Goal: Task Accomplishment & Management: Manage account settings

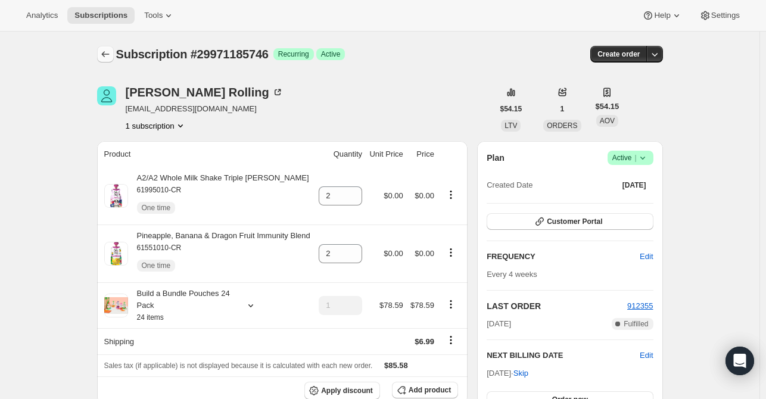
click at [111, 57] on icon "Subscriptions" at bounding box center [105, 54] width 12 height 12
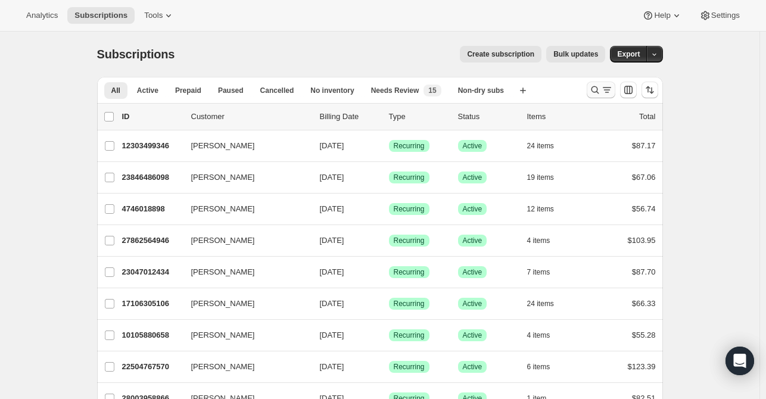
click at [596, 92] on icon "Search and filter results" at bounding box center [595, 90] width 12 height 12
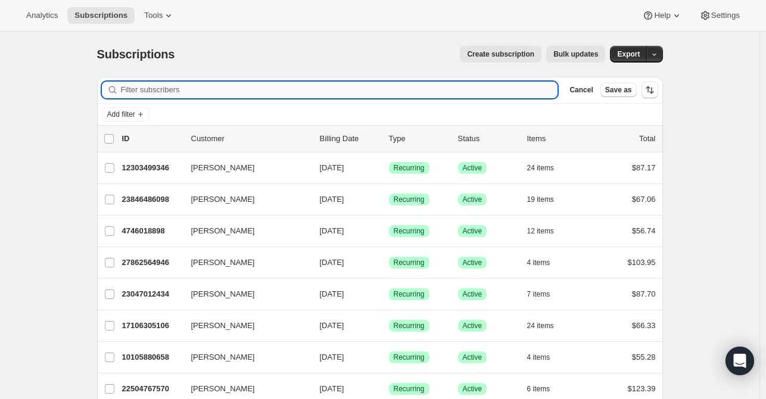
paste input "[EMAIL_ADDRESS][DOMAIN_NAME]"
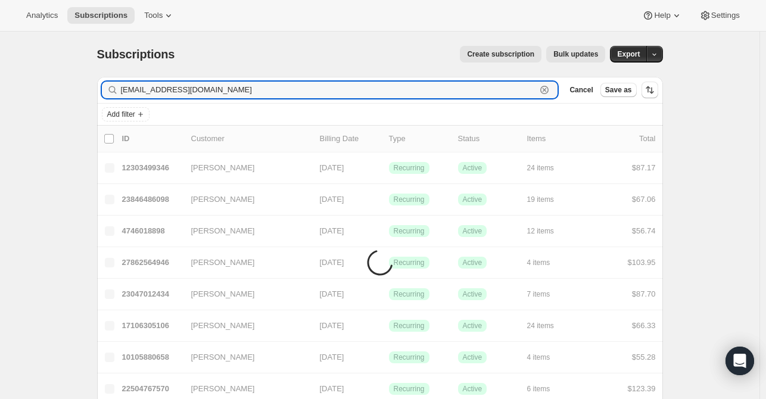
type input "[EMAIL_ADDRESS][DOMAIN_NAME]"
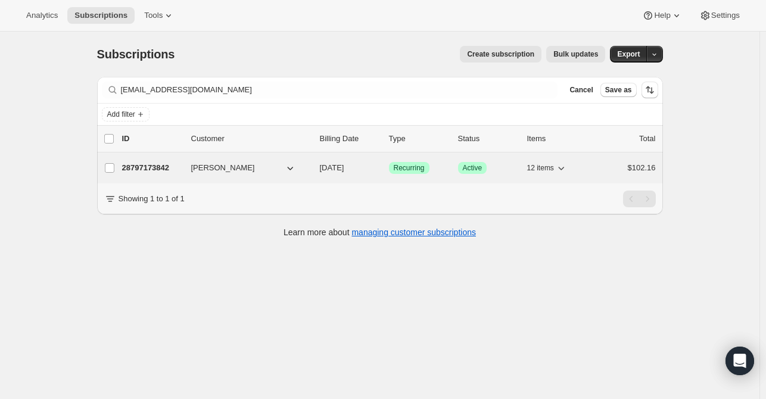
click at [207, 160] on div "28797173842 Ania Anthony 09/29/2025 Success Recurring Success Active 12 items $…" at bounding box center [388, 168] width 533 height 17
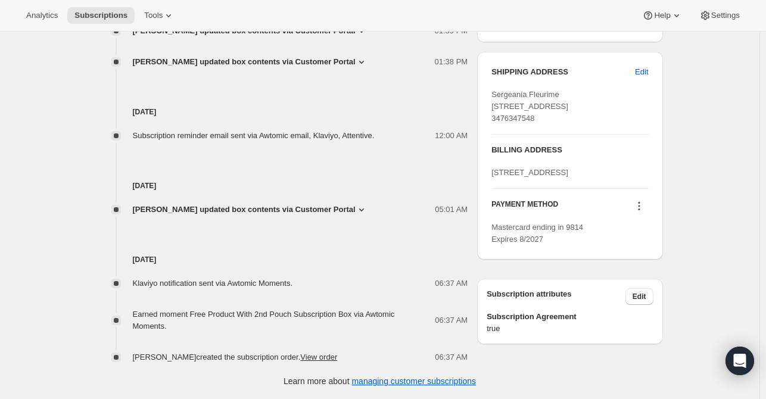
scroll to position [550, 0]
click at [643, 212] on icon at bounding box center [639, 206] width 12 height 12
click at [646, 302] on span "Select payment method" at bounding box center [640, 306] width 82 height 9
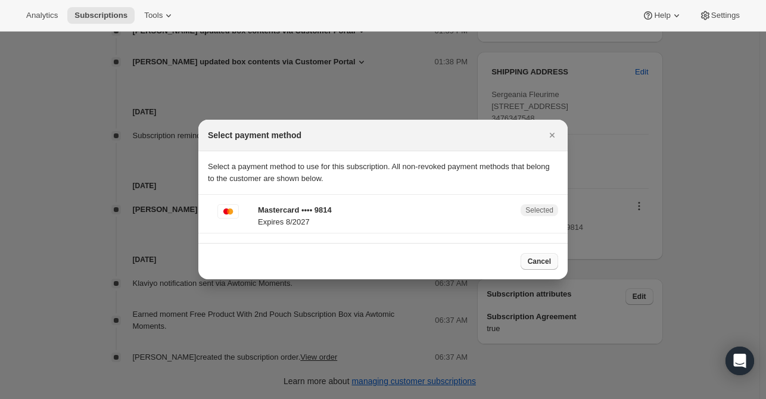
click at [537, 259] on span "Cancel" at bounding box center [538, 262] width 23 height 10
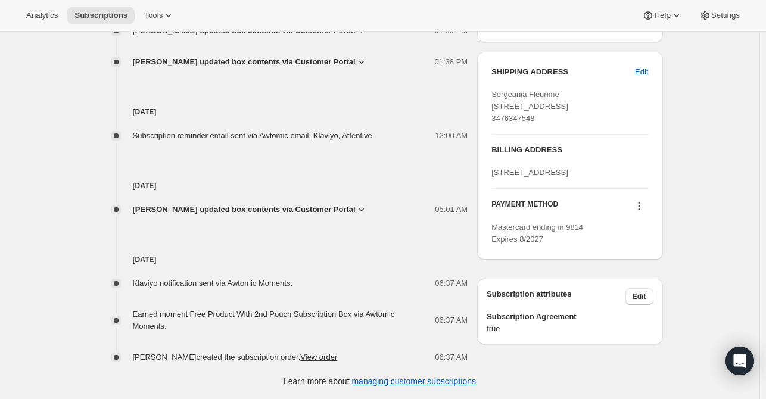
click at [640, 212] on icon at bounding box center [639, 206] width 12 height 12
click at [637, 282] on span "Send link to update card" at bounding box center [640, 286] width 83 height 9
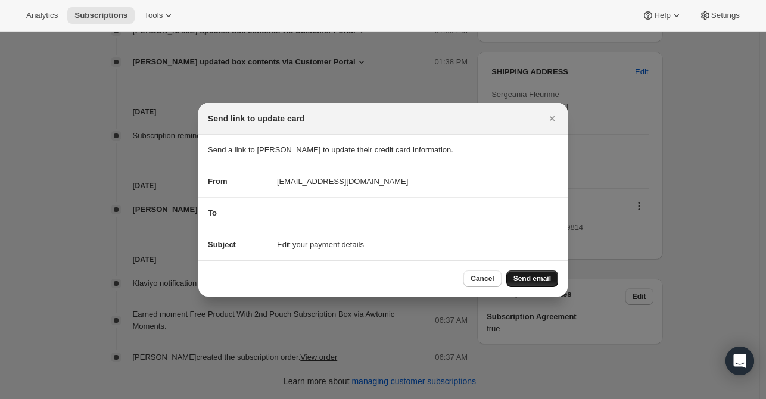
click at [545, 277] on span "Send email" at bounding box center [532, 279] width 38 height 10
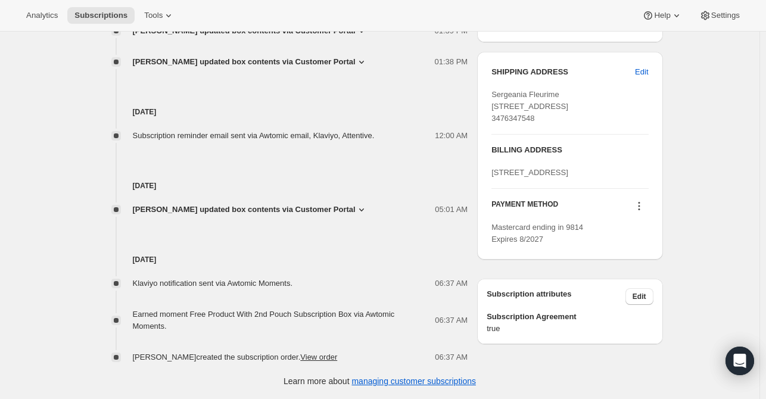
scroll to position [605, 0]
click at [645, 212] on icon at bounding box center [639, 206] width 12 height 12
click at [643, 277] on button "Send link to update card" at bounding box center [641, 286] width 90 height 19
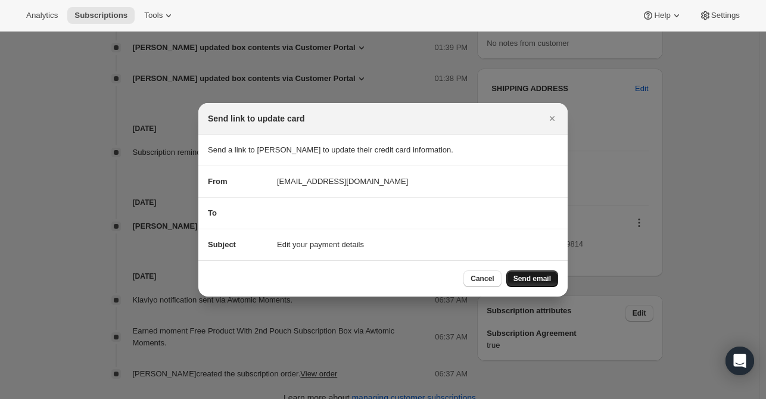
click at [521, 272] on button "Send email" at bounding box center [532, 278] width 52 height 17
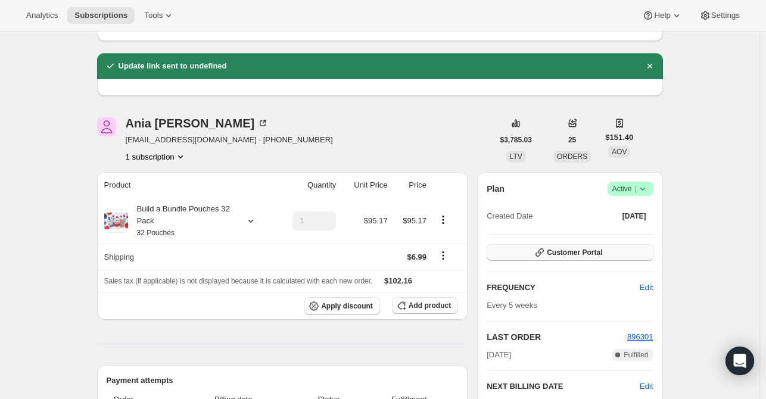
scroll to position [10, 0]
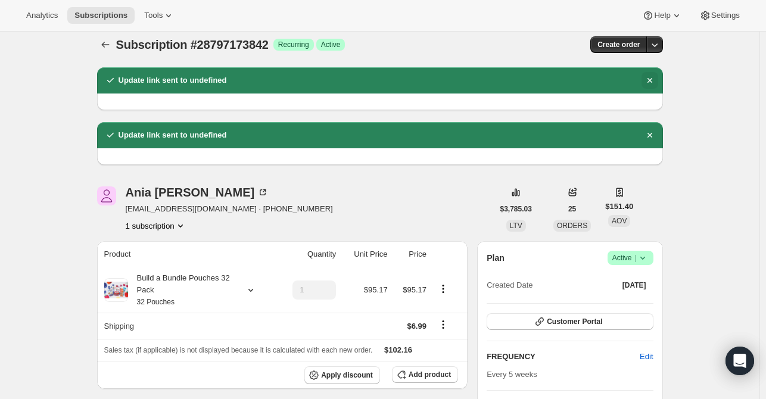
click at [649, 77] on icon "Dismiss notification" at bounding box center [649, 80] width 12 height 12
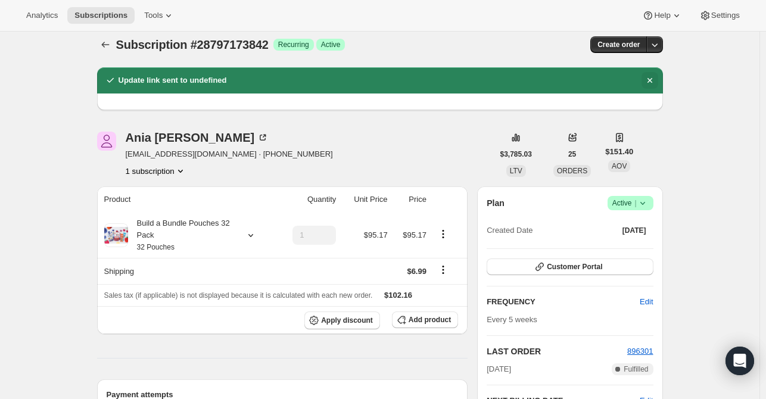
click at [651, 79] on icon "Dismiss notification" at bounding box center [648, 80] width 5 height 5
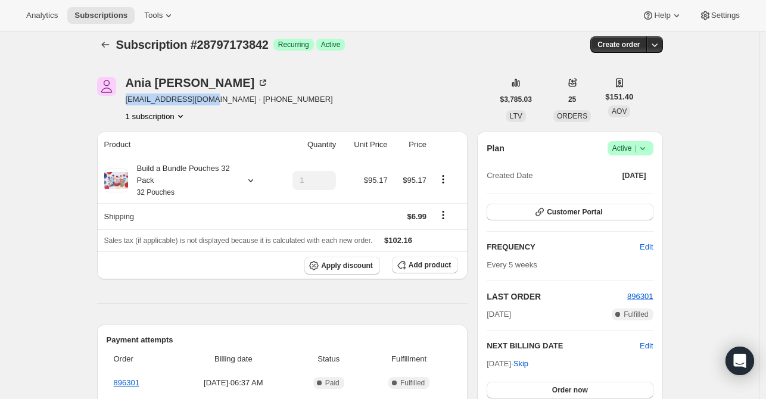
drag, startPoint x: 204, startPoint y: 98, endPoint x: 129, endPoint y: 103, distance: 75.2
click at [129, 103] on span "sergeania@icloud.com · +13476347548" at bounding box center [229, 99] width 207 height 12
copy span "[EMAIL_ADDRESS][DOMAIN_NAME]"
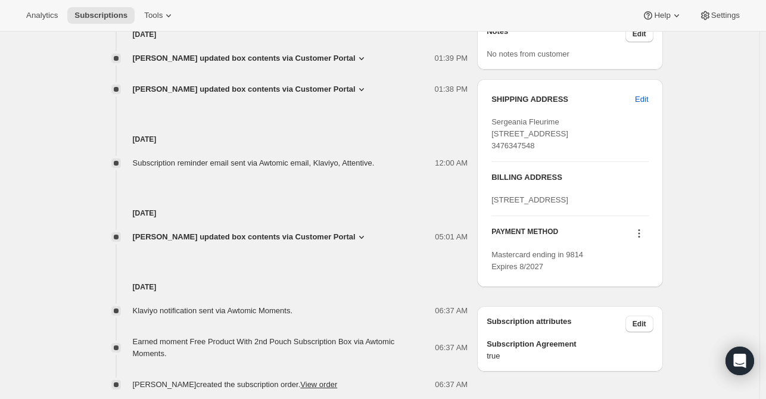
scroll to position [550, 0]
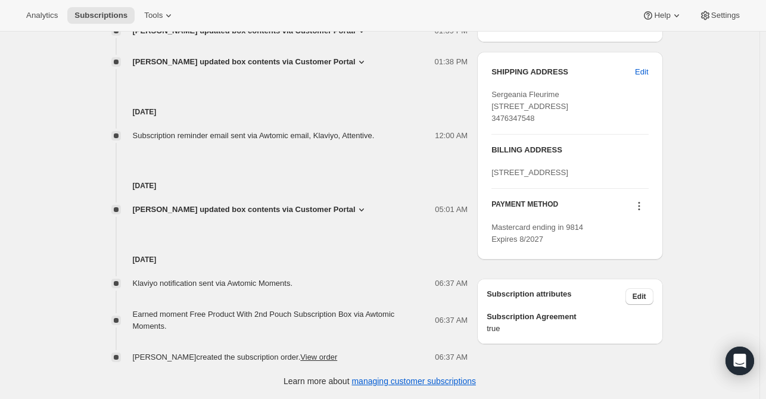
click at [642, 212] on icon at bounding box center [639, 206] width 12 height 12
click at [643, 282] on span "Send link to update card" at bounding box center [640, 286] width 83 height 9
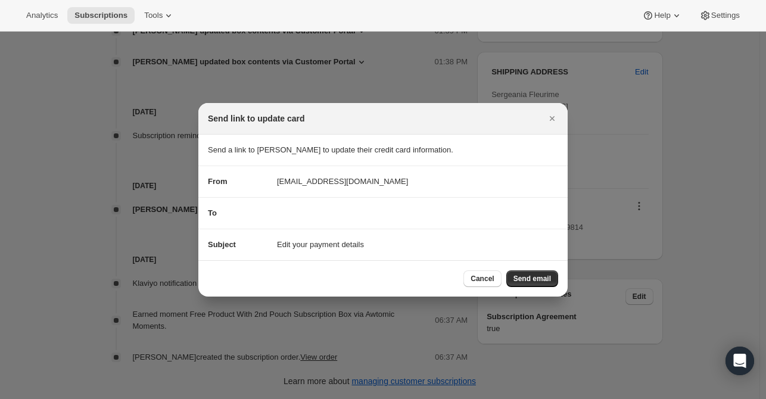
drag, startPoint x: 491, startPoint y: 268, endPoint x: 505, endPoint y: 255, distance: 18.9
click at [491, 268] on div "Cancel Send email" at bounding box center [382, 278] width 369 height 36
click at [482, 281] on span "Cancel" at bounding box center [481, 279] width 23 height 10
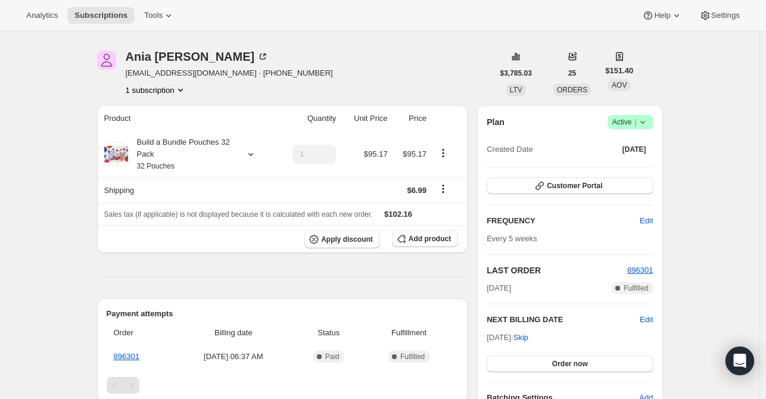
scroll to position [0, 0]
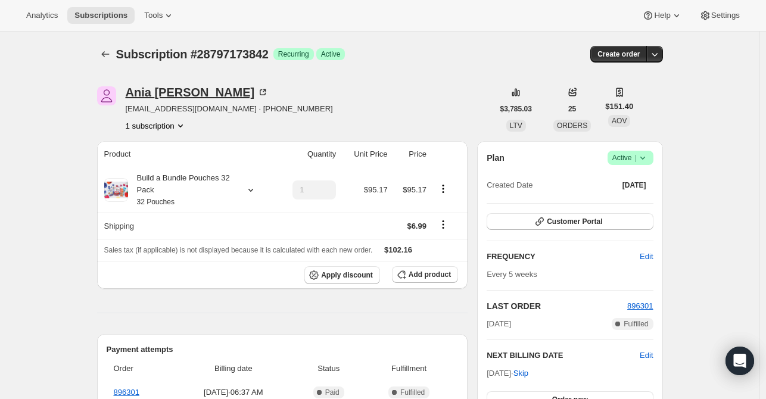
click at [174, 96] on div "Ania Anthony" at bounding box center [197, 92] width 143 height 12
click at [140, 94] on div "Ania Anthony" at bounding box center [197, 92] width 143 height 12
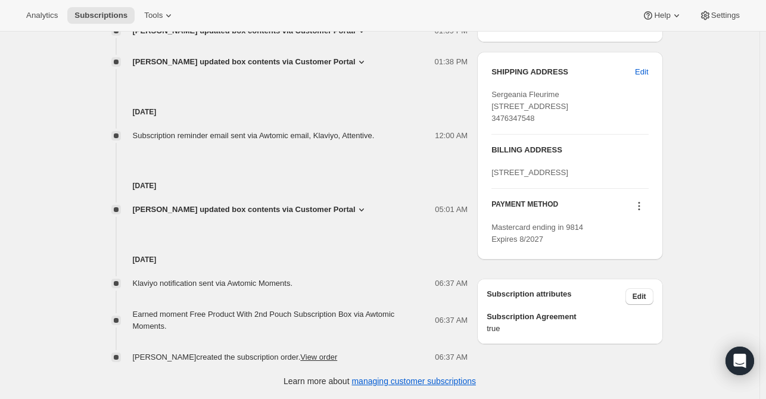
scroll to position [550, 0]
click at [641, 212] on icon at bounding box center [639, 206] width 12 height 12
click at [628, 282] on span "Send link to update card" at bounding box center [640, 286] width 83 height 9
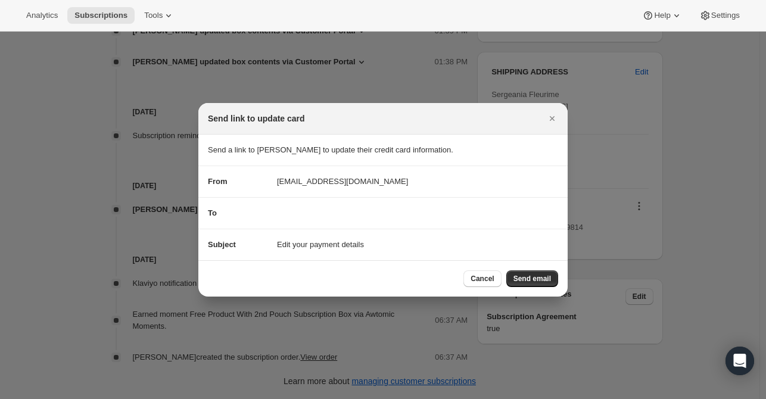
click at [488, 282] on span "Cancel" at bounding box center [481, 279] width 23 height 10
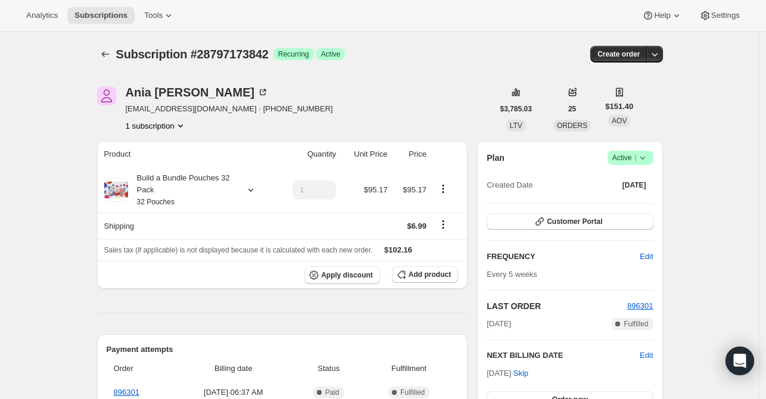
scroll to position [550, 0]
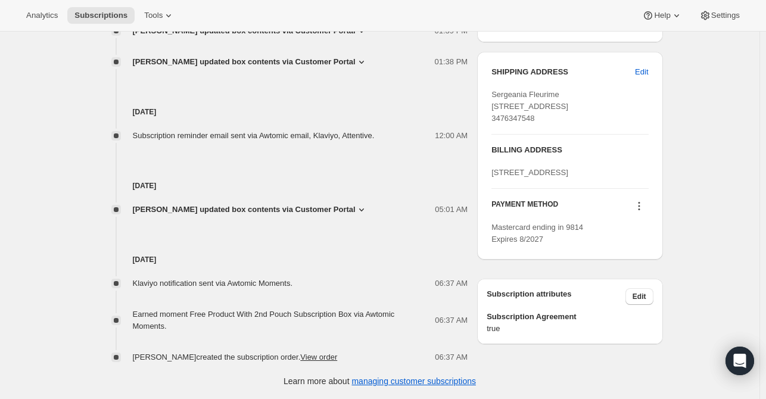
click at [641, 212] on icon at bounding box center [639, 206] width 12 height 12
click at [629, 323] on span "Add credit card" at bounding box center [625, 327] width 52 height 9
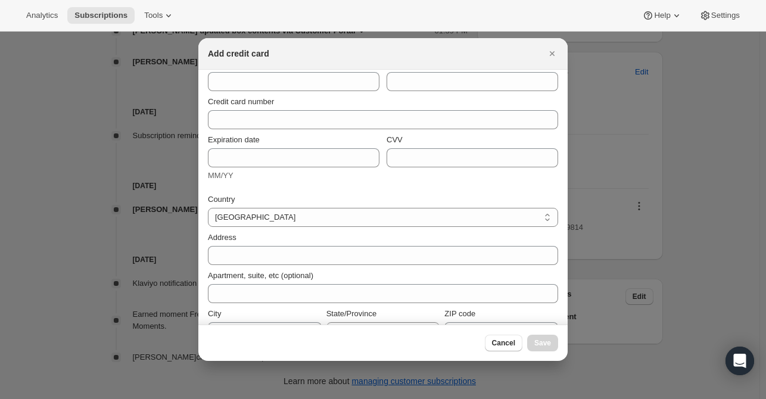
scroll to position [0, 0]
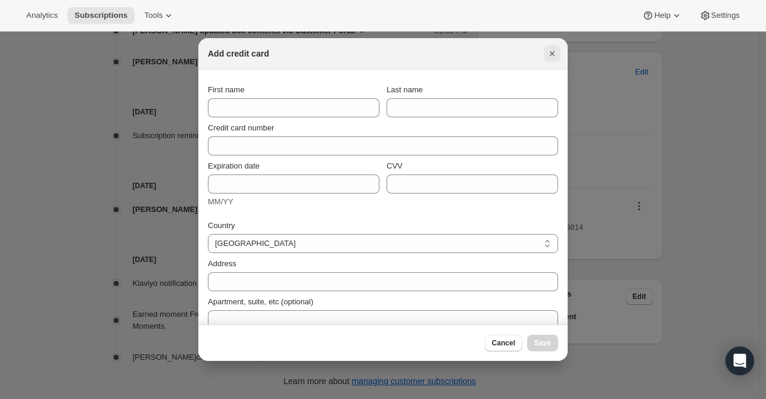
click at [552, 58] on icon "Close" at bounding box center [552, 54] width 12 height 12
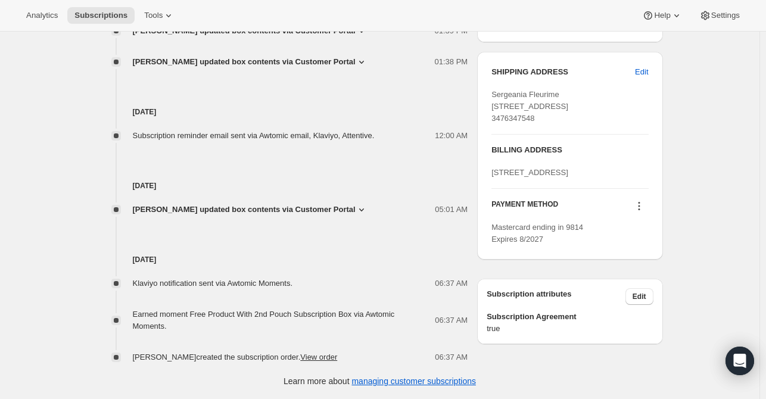
scroll to position [536, 0]
click at [642, 212] on icon at bounding box center [639, 206] width 12 height 12
click at [642, 323] on span "Add credit card" at bounding box center [625, 327] width 52 height 9
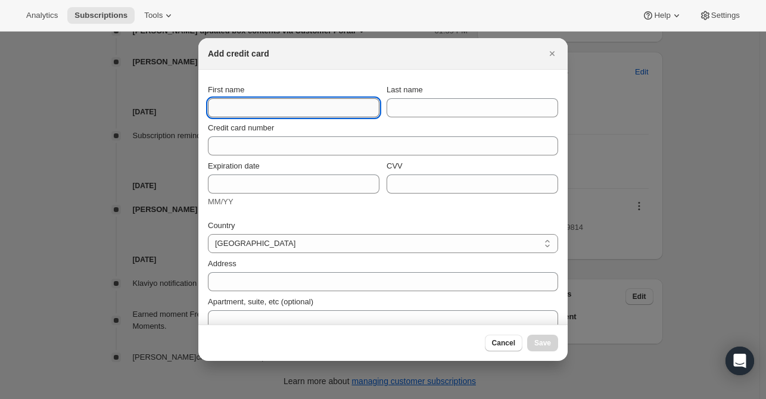
click at [291, 110] on input "First name" at bounding box center [293, 107] width 171 height 19
click at [219, 108] on input "First name" at bounding box center [293, 107] width 171 height 19
type input "A"
type input "S"
type input "Sergeania"
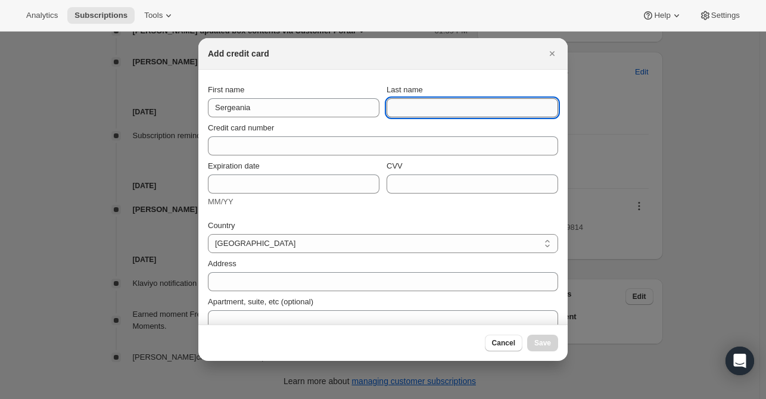
click at [424, 107] on input "Last name" at bounding box center [471, 107] width 171 height 19
type input "S"
click at [326, 68] on div "Add credit card" at bounding box center [382, 54] width 369 height 32
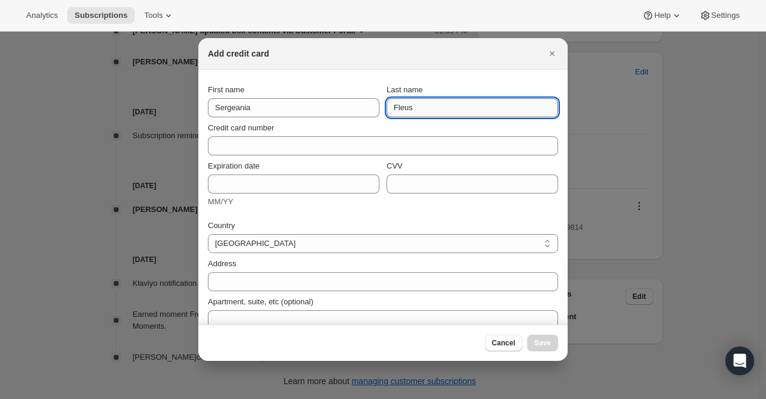
click at [424, 105] on input "Fleus" at bounding box center [471, 107] width 171 height 19
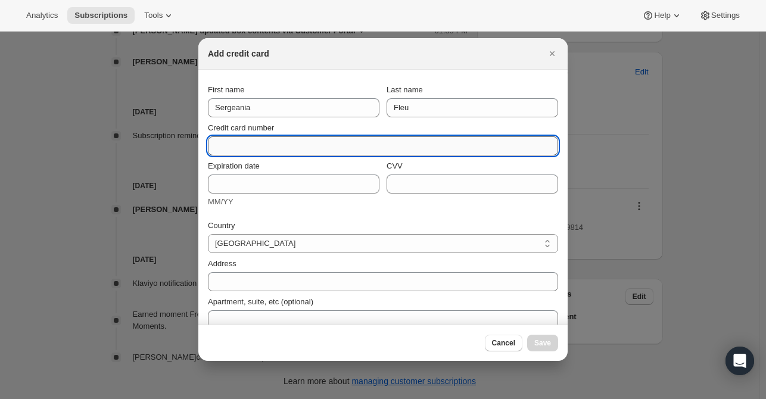
click at [286, 139] on input "Credit card number" at bounding box center [378, 145] width 340 height 19
click at [442, 113] on input "Fleu" at bounding box center [471, 107] width 171 height 19
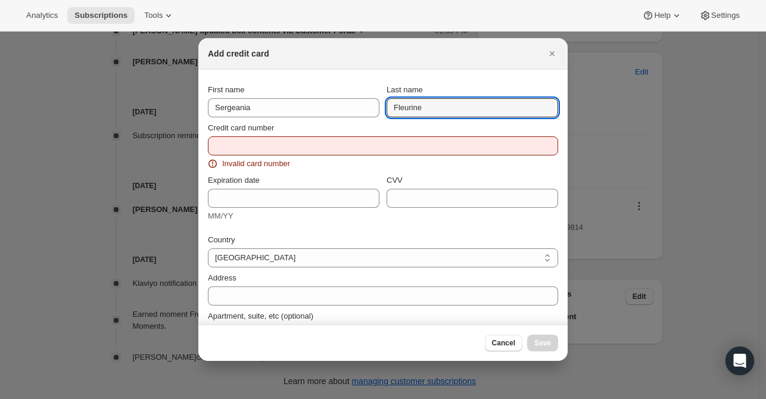
type input "Fleurine"
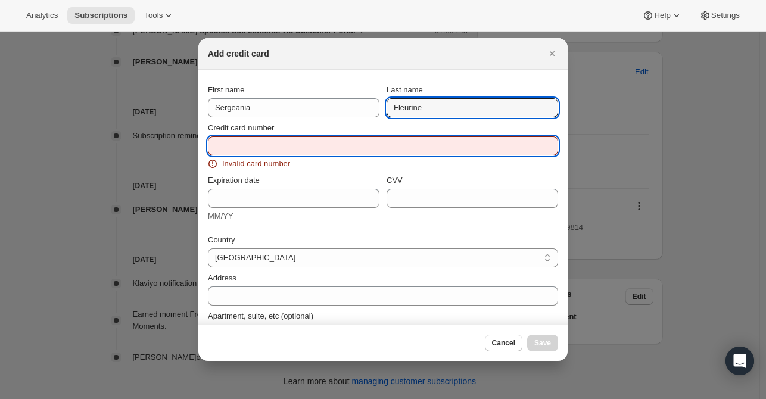
click at [229, 144] on input "Credit card number" at bounding box center [378, 145] width 340 height 19
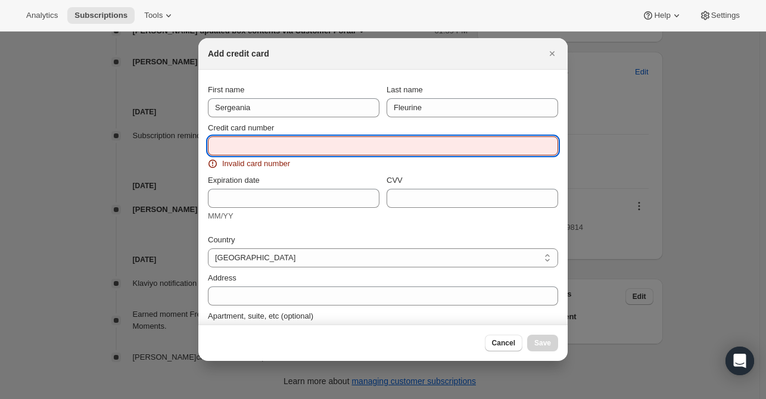
click at [305, 146] on input "Credit card number" at bounding box center [378, 145] width 340 height 19
click at [305, 145] on input "Credit card number" at bounding box center [378, 145] width 340 height 19
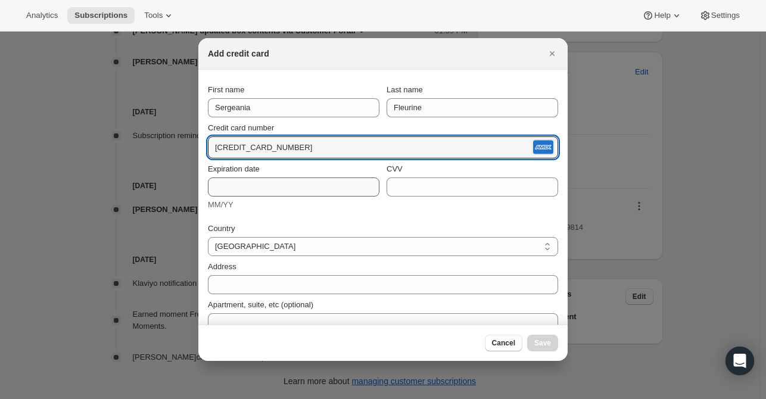
type input "3411 850556 31003"
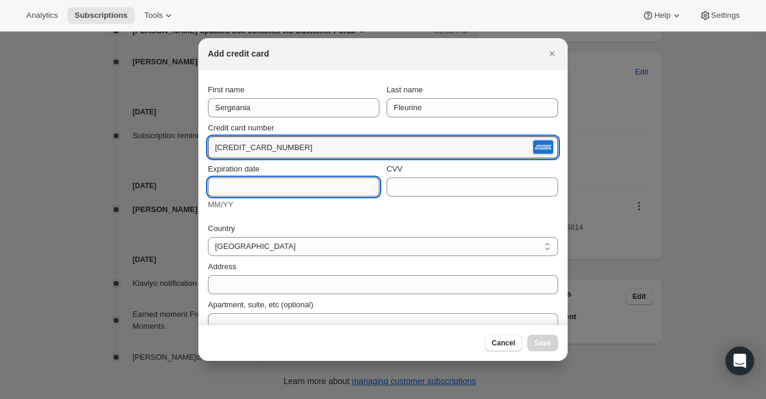
click at [276, 193] on input "Expiration date" at bounding box center [293, 186] width 171 height 19
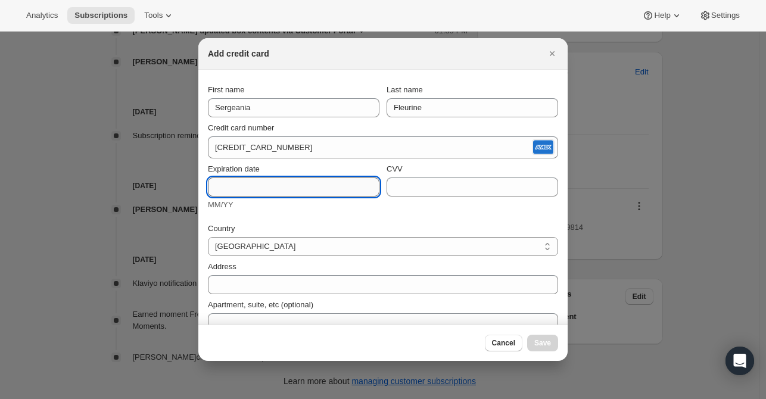
click at [239, 182] on input "Expiration date" at bounding box center [293, 186] width 171 height 19
type input "01/30"
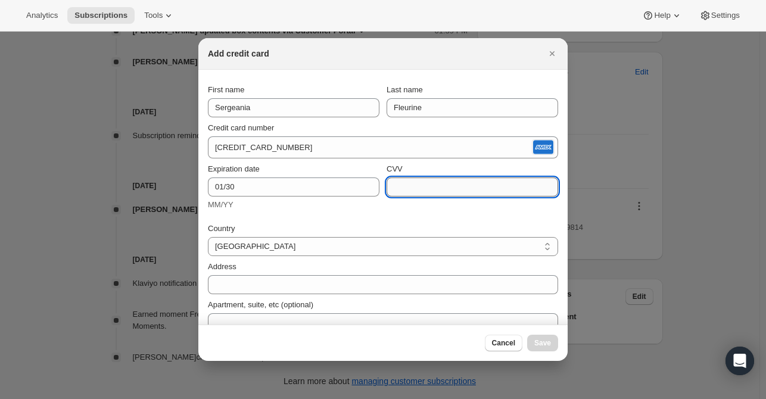
click at [446, 186] on input "CVV" at bounding box center [471, 186] width 171 height 19
type input "6"
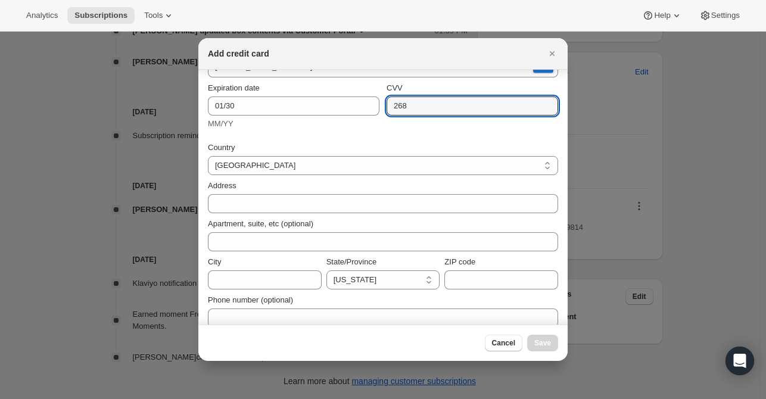
scroll to position [93, 0]
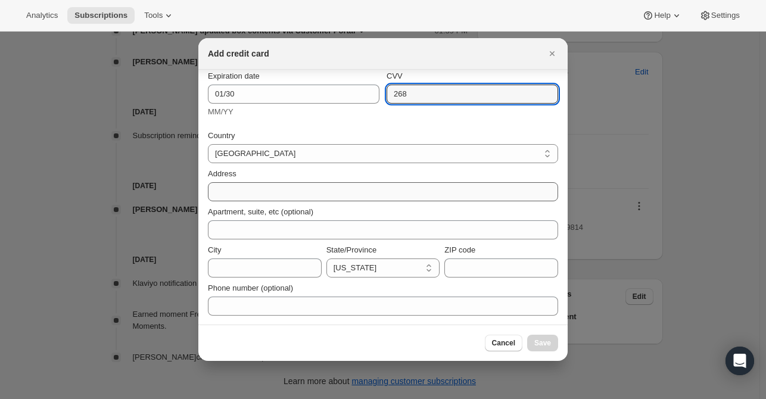
type input "268"
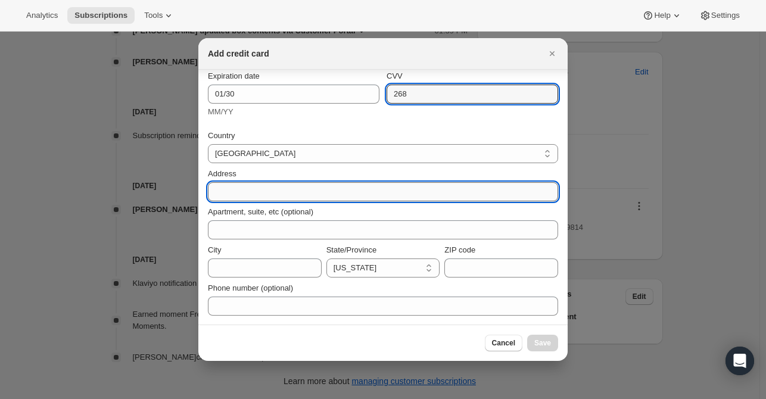
click at [257, 188] on input "Address" at bounding box center [383, 191] width 350 height 19
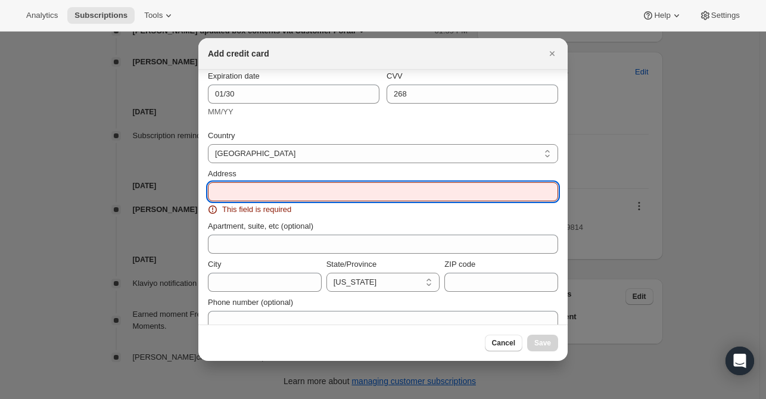
click at [247, 192] on input "Address" at bounding box center [383, 191] width 350 height 19
paste input "10201 Avenue L 1"
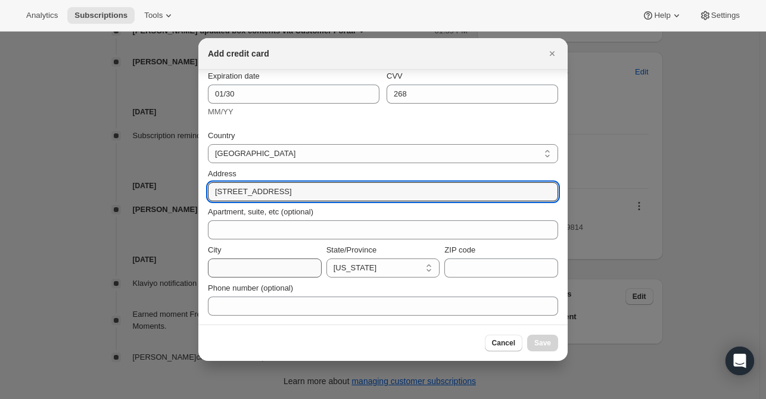
type input "10201 Avenue L 1"
click at [252, 259] on input "City" at bounding box center [265, 267] width 114 height 19
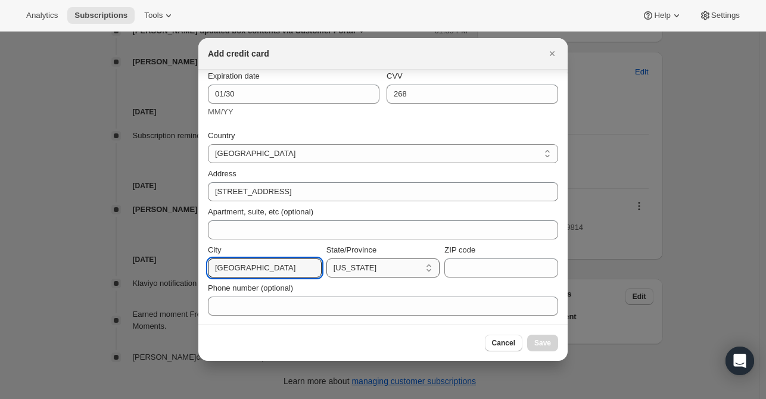
type input "Brooklyn"
click at [386, 268] on select "Alabama Arizona Arkansas California Colorado Connecticut Delaware District of C…" at bounding box center [383, 267] width 114 height 19
select select "NY"
click at [326, 258] on select "Alabama Arizona Arkansas California Colorado Connecticut Delaware District of C…" at bounding box center [383, 267] width 114 height 19
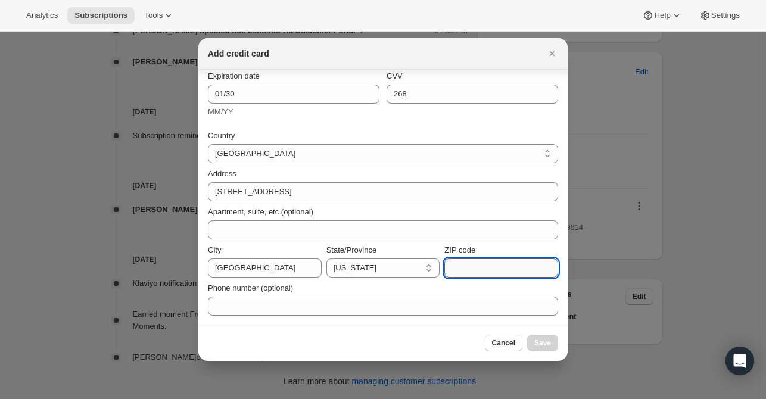
click at [460, 267] on input "ZIP code" at bounding box center [501, 267] width 114 height 19
type input "11236"
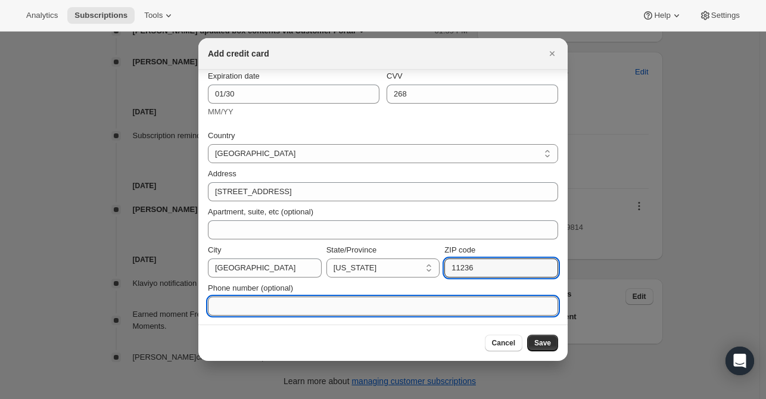
click at [262, 298] on input "Phone number (optional)" at bounding box center [383, 305] width 350 height 19
paste input "+13476347548"
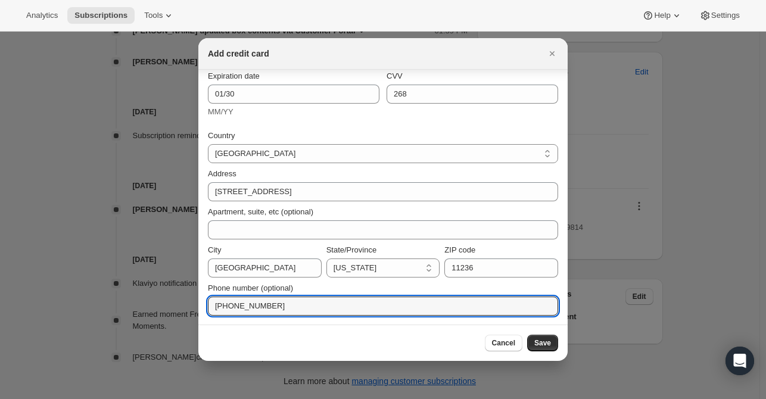
type input "+13476347548"
click at [545, 342] on span "Save" at bounding box center [542, 343] width 17 height 10
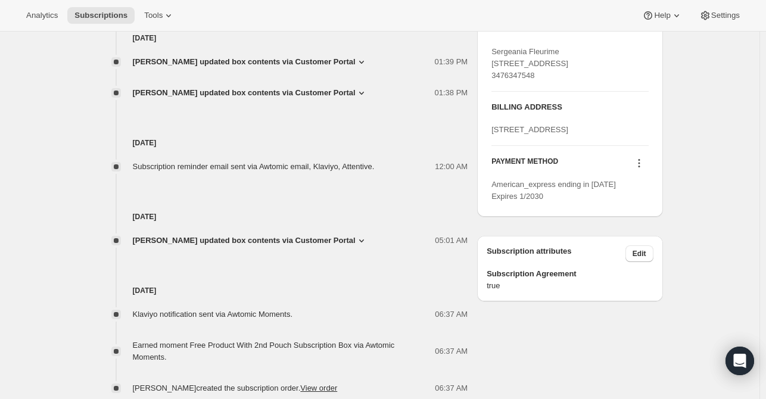
scroll to position [585, 0]
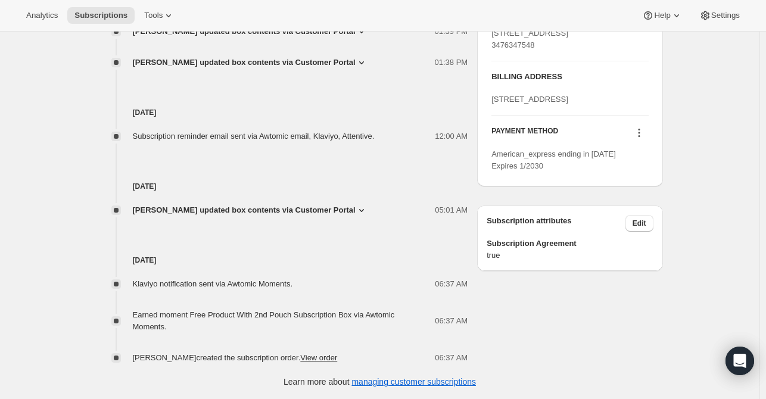
click at [638, 139] on icon at bounding box center [639, 133] width 12 height 12
click at [661, 234] on span "Select payment method" at bounding box center [640, 233] width 82 height 9
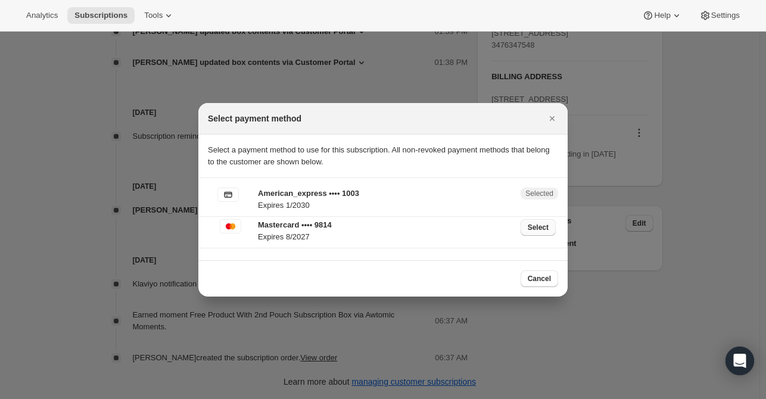
click at [540, 227] on span "Select" at bounding box center [537, 228] width 21 height 10
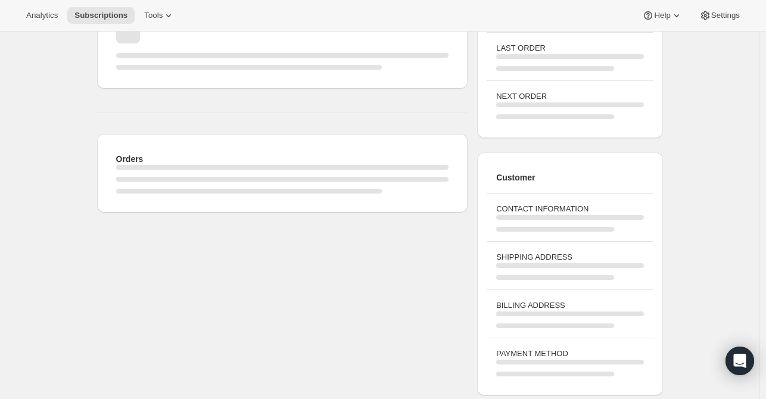
scroll to position [585, 0]
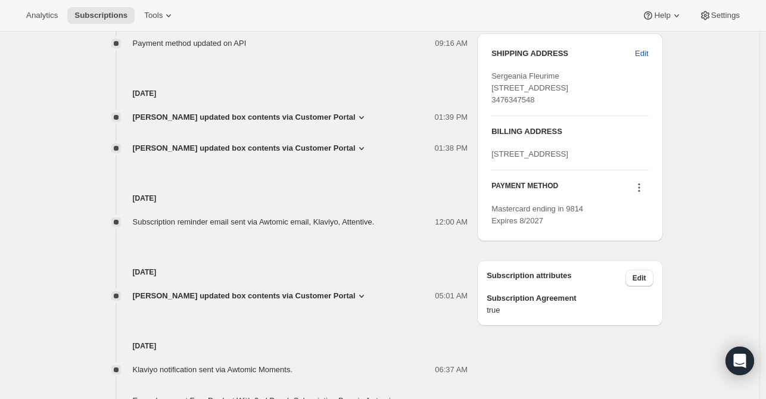
click at [638, 193] on icon at bounding box center [639, 188] width 12 height 12
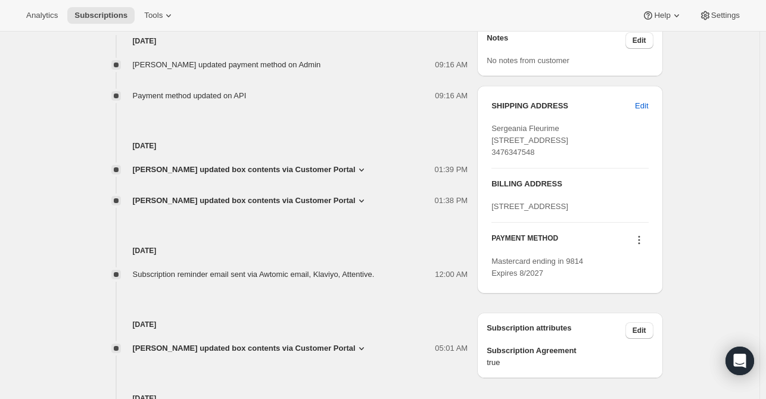
scroll to position [536, 0]
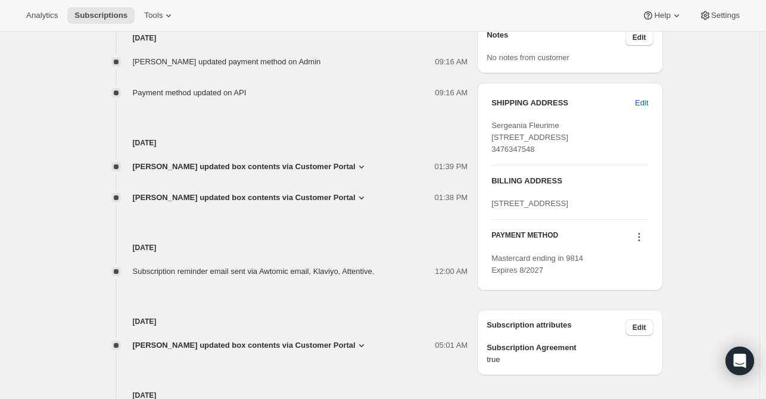
click at [641, 243] on icon at bounding box center [639, 237] width 12 height 12
click at [643, 339] on span "Select payment method" at bounding box center [640, 337] width 82 height 9
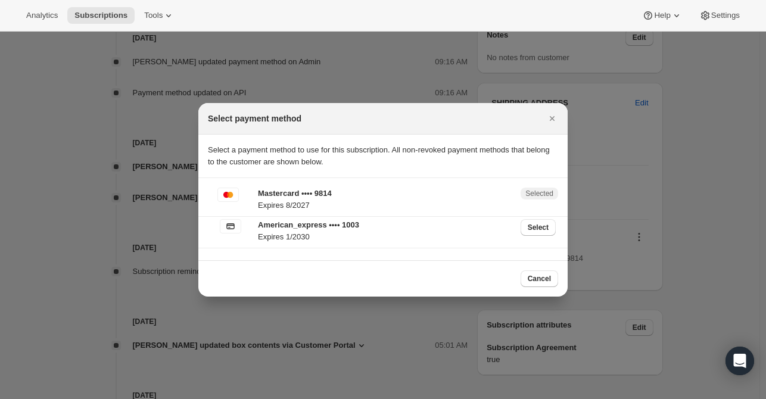
click at [315, 196] on p "Mastercard •••• 9814" at bounding box center [385, 194] width 255 height 12
click at [543, 227] on span "Select" at bounding box center [537, 228] width 21 height 10
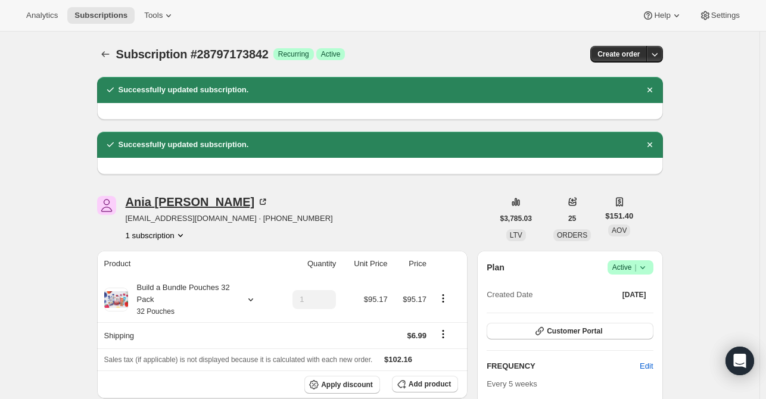
click at [174, 198] on div "Ania Anthony" at bounding box center [197, 202] width 143 height 12
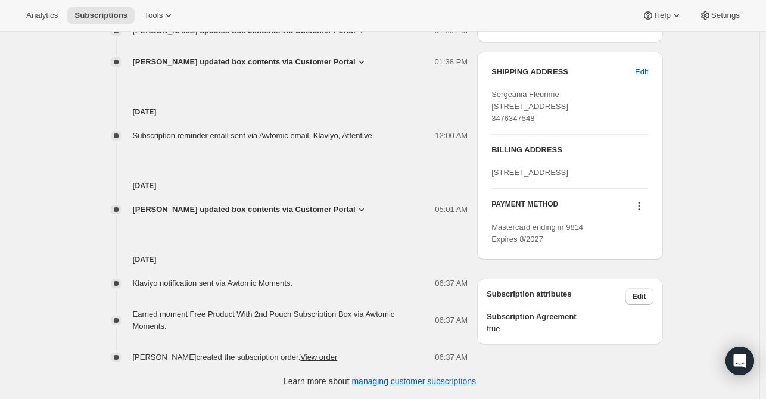
scroll to position [550, 0]
click at [642, 212] on icon at bounding box center [639, 206] width 12 height 12
click at [604, 282] on span "Send link to update card" at bounding box center [640, 286] width 83 height 9
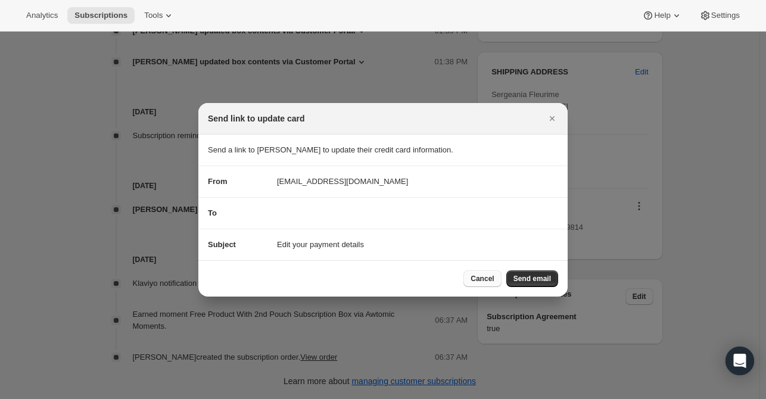
click at [485, 274] on span "Cancel" at bounding box center [481, 279] width 23 height 10
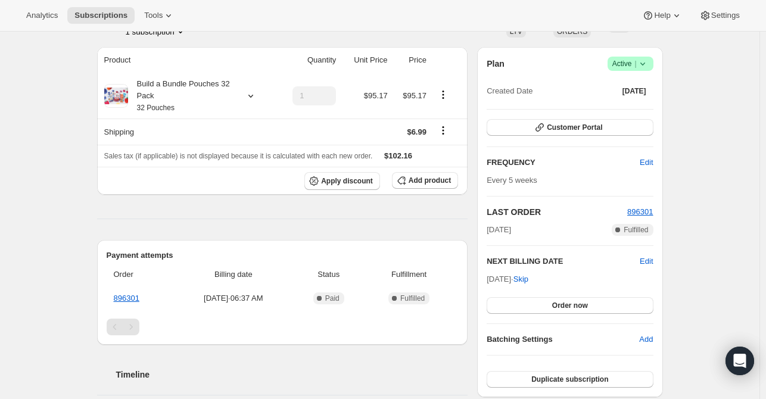
scroll to position [74, 0]
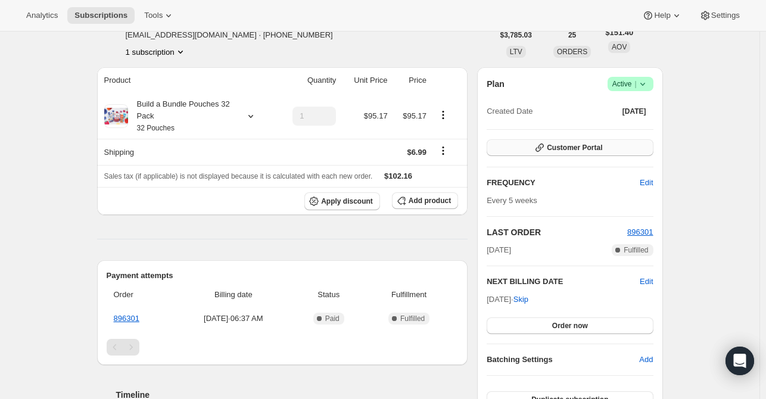
click at [580, 148] on span "Customer Portal" at bounding box center [573, 148] width 55 height 10
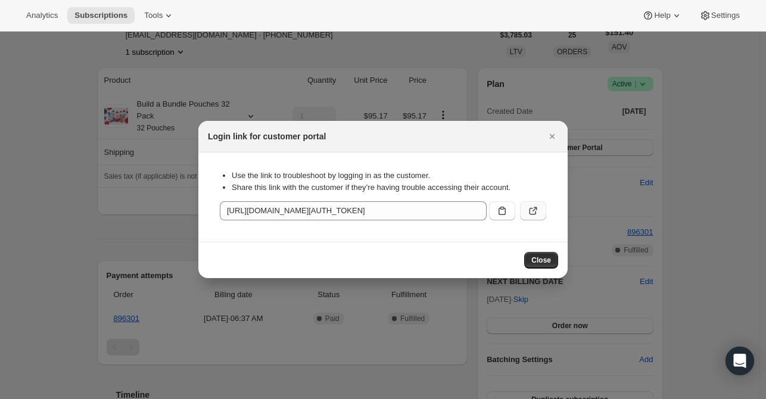
click at [526, 210] on button ":rbt:" at bounding box center [533, 210] width 26 height 19
click at [553, 138] on icon "Close" at bounding box center [551, 136] width 5 height 5
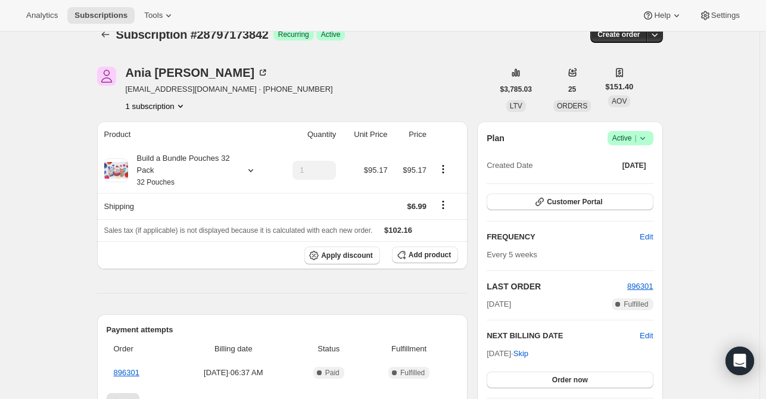
scroll to position [0, 0]
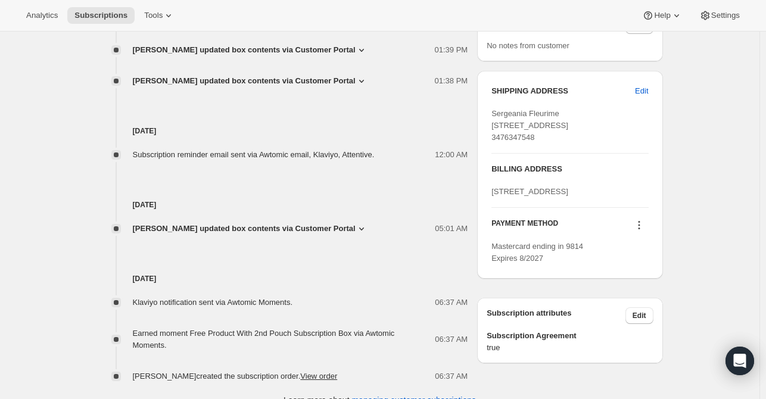
scroll to position [536, 0]
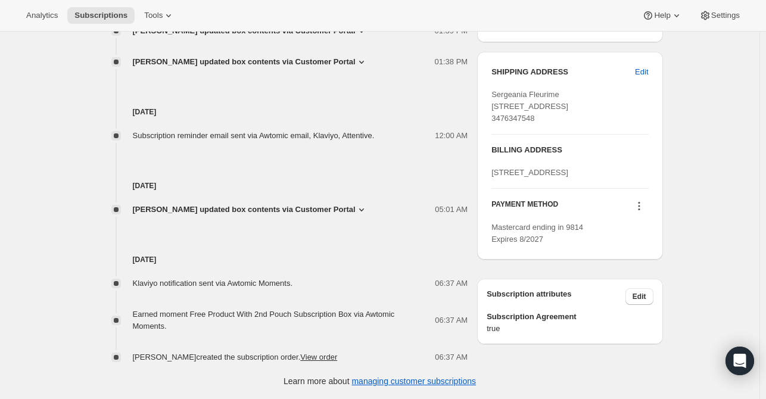
click at [636, 212] on icon at bounding box center [639, 206] width 12 height 12
click at [618, 277] on button "Send link to update card" at bounding box center [641, 286] width 90 height 19
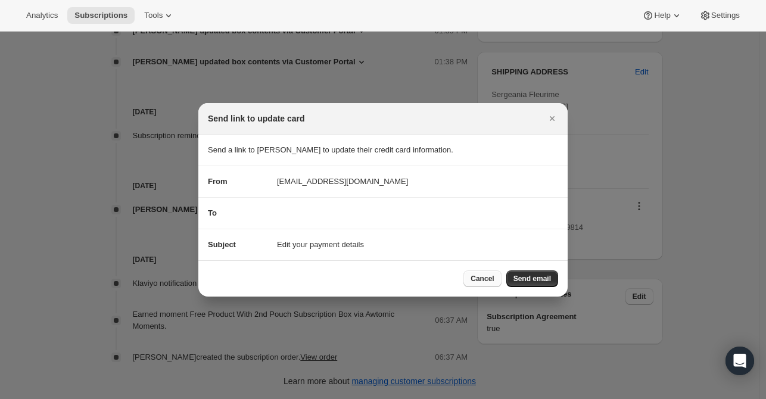
click at [488, 282] on span "Cancel" at bounding box center [481, 279] width 23 height 10
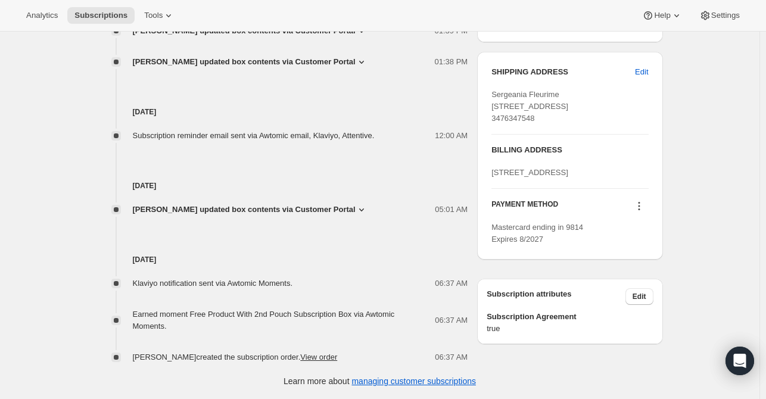
click at [636, 212] on icon at bounding box center [639, 206] width 12 height 12
click at [638, 302] on span "Select payment method" at bounding box center [640, 306] width 82 height 9
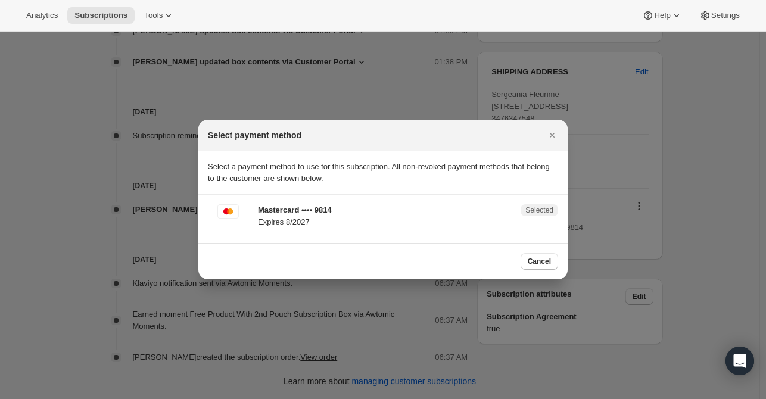
drag, startPoint x: 551, startPoint y: 139, endPoint x: 548, endPoint y: 145, distance: 6.9
click at [551, 142] on button "Close" at bounding box center [551, 135] width 17 height 17
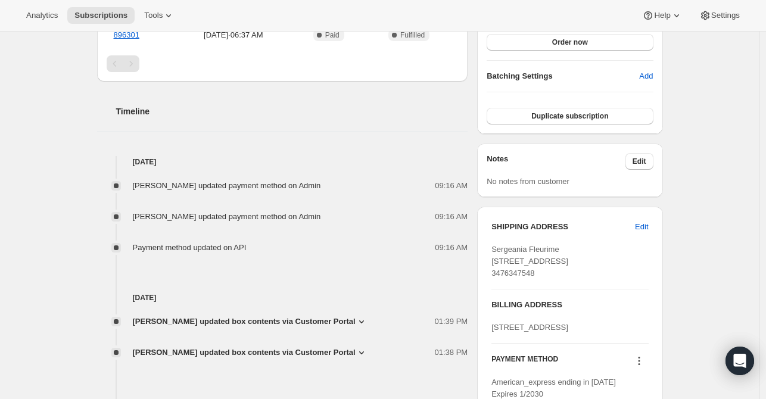
scroll to position [536, 0]
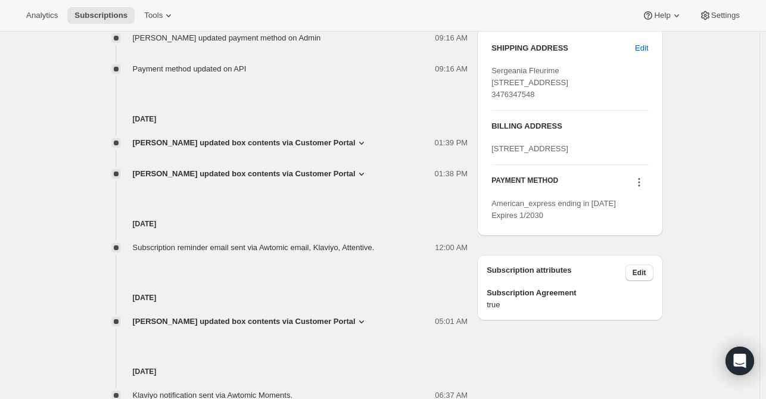
click at [749, 104] on div "Subscription #28797173842. This page is ready Subscription #28797173842 Success…" at bounding box center [379, 3] width 759 height 1015
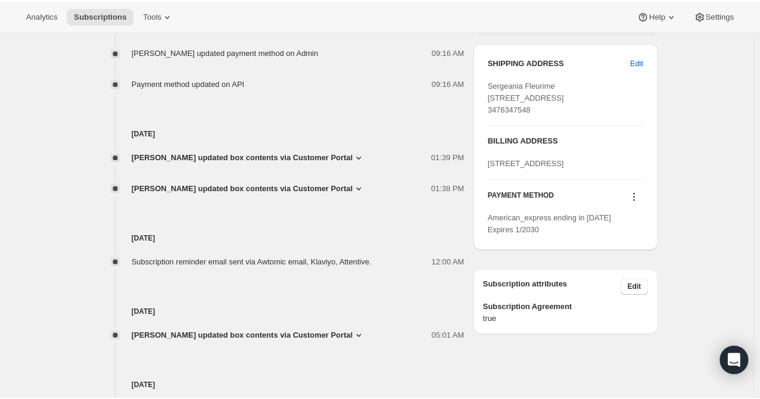
scroll to position [417, 0]
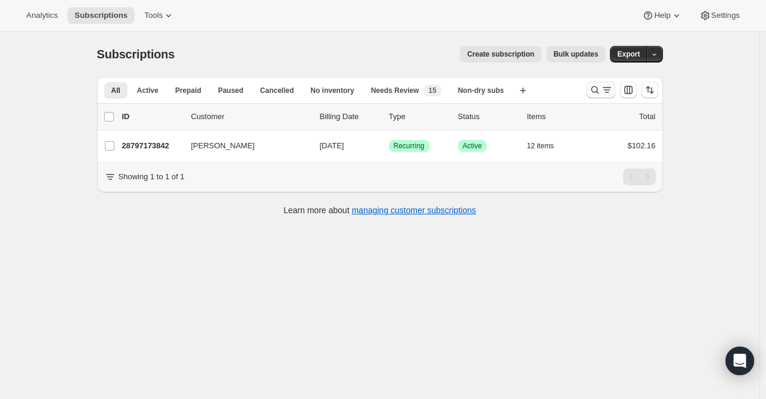
click at [602, 86] on div "Search and filter results" at bounding box center [601, 90] width 24 height 12
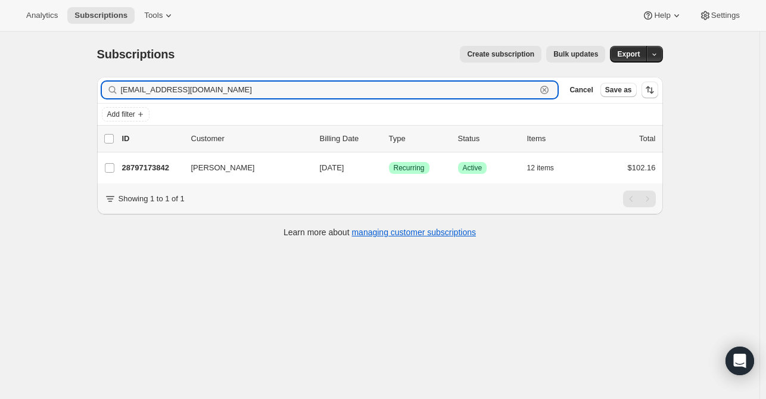
click at [548, 89] on icon "button" at bounding box center [544, 90] width 8 height 8
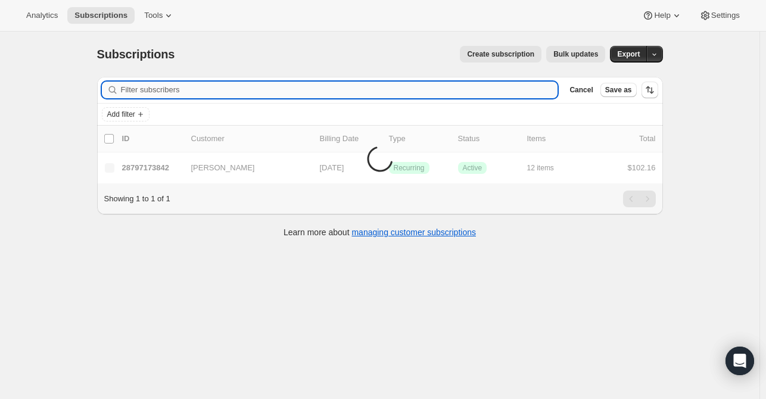
click at [299, 91] on input "Filter subscribers" at bounding box center [339, 90] width 437 height 17
paste input "[EMAIL_ADDRESS][DOMAIN_NAME]"
type input "[EMAIL_ADDRESS][DOMAIN_NAME]"
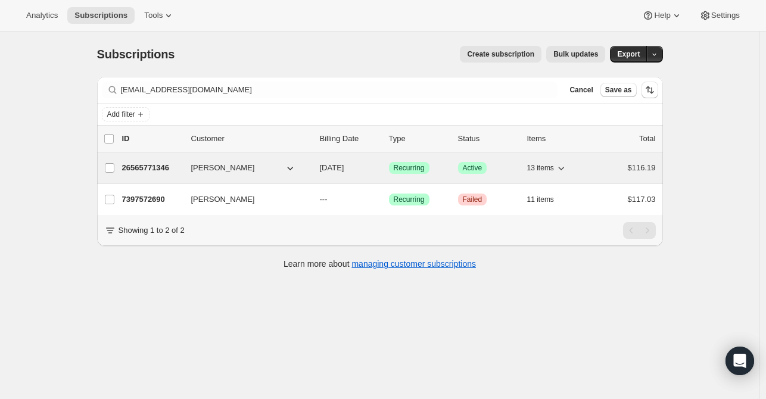
click at [192, 161] on div "26565771346 [PERSON_NAME] [DATE] Success Recurring Success Active 13 items $116…" at bounding box center [388, 168] width 533 height 17
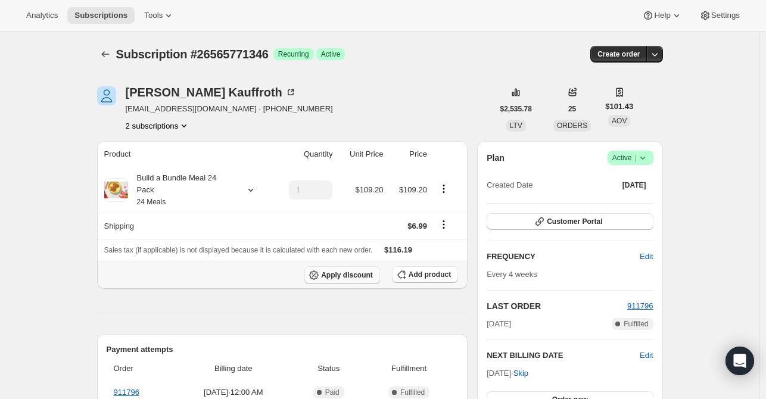
click at [352, 270] on span "Apply discount" at bounding box center [347, 275] width 52 height 10
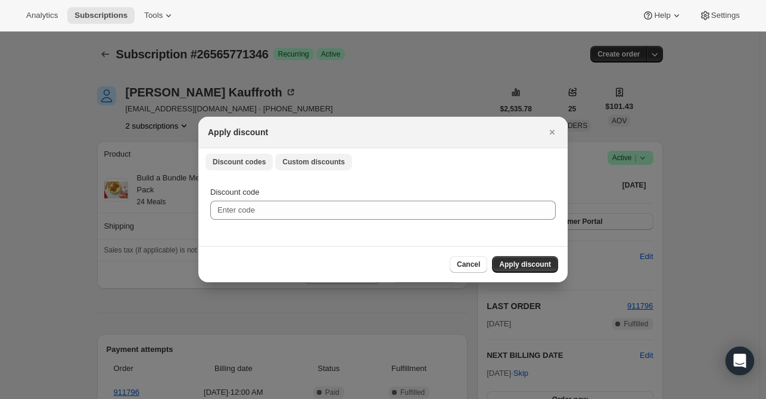
click at [310, 165] on span "Custom discounts" at bounding box center [313, 162] width 63 height 10
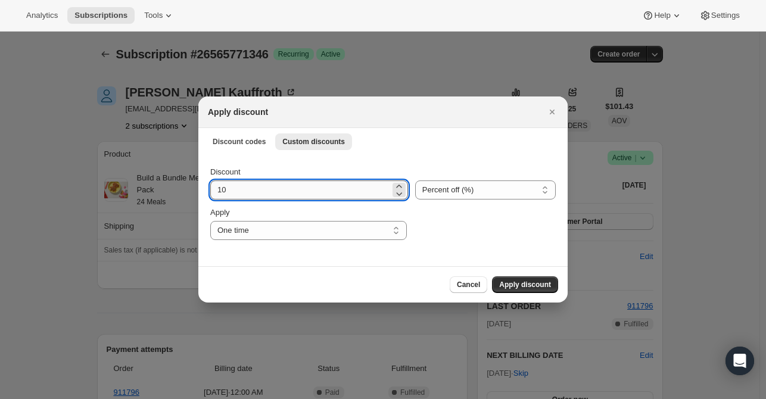
click at [251, 189] on input "10" at bounding box center [300, 189] width 180 height 19
type input "15"
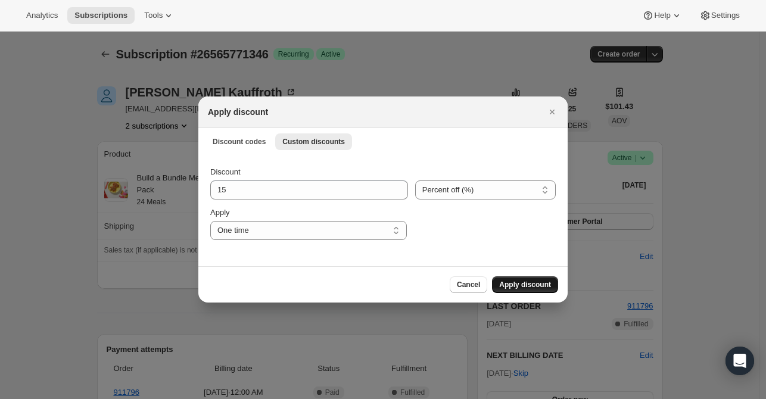
click at [514, 282] on span "Apply discount" at bounding box center [525, 285] width 52 height 10
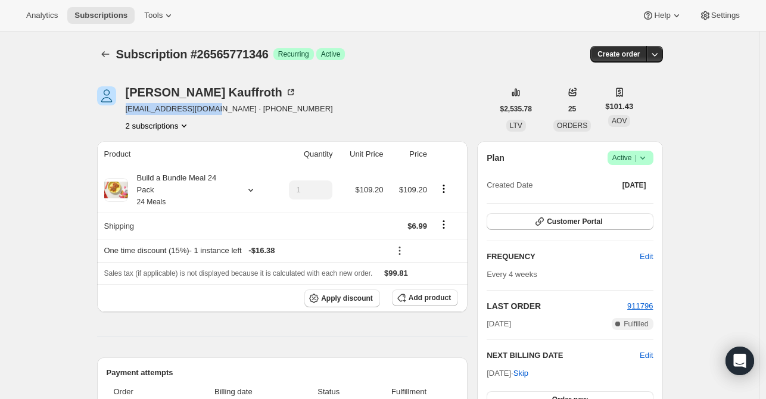
drag, startPoint x: 208, startPoint y: 110, endPoint x: 128, endPoint y: 110, distance: 80.4
click at [127, 110] on div "[PERSON_NAME] [EMAIL_ADDRESS][DOMAIN_NAME] · [PHONE_NUMBER] 2 subscriptions" at bounding box center [295, 108] width 396 height 45
copy span "[EMAIL_ADDRESS][DOMAIN_NAME]"
click at [108, 52] on icon "Subscriptions" at bounding box center [105, 54] width 12 height 12
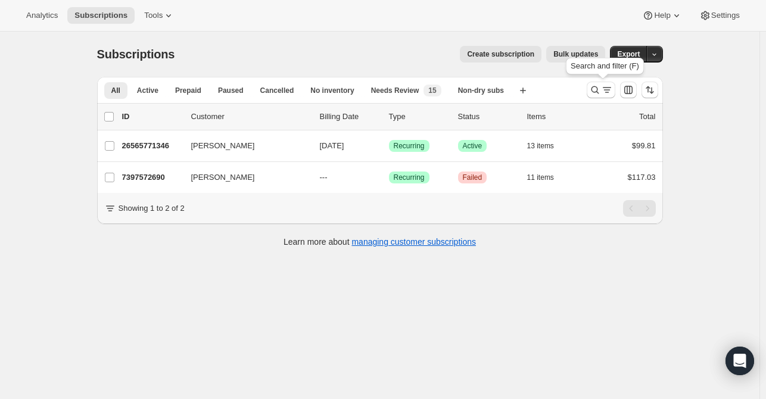
click at [588, 93] on div at bounding box center [600, 90] width 29 height 17
click at [595, 89] on icon "Search and filter results" at bounding box center [595, 90] width 12 height 12
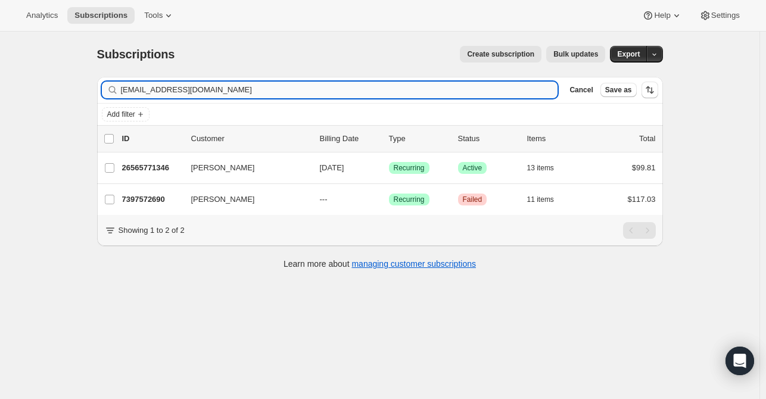
drag, startPoint x: 234, startPoint y: 92, endPoint x: 129, endPoint y: 90, distance: 104.8
click at [111, 90] on div "[EMAIL_ADDRESS][DOMAIN_NAME] Clear" at bounding box center [330, 90] width 456 height 17
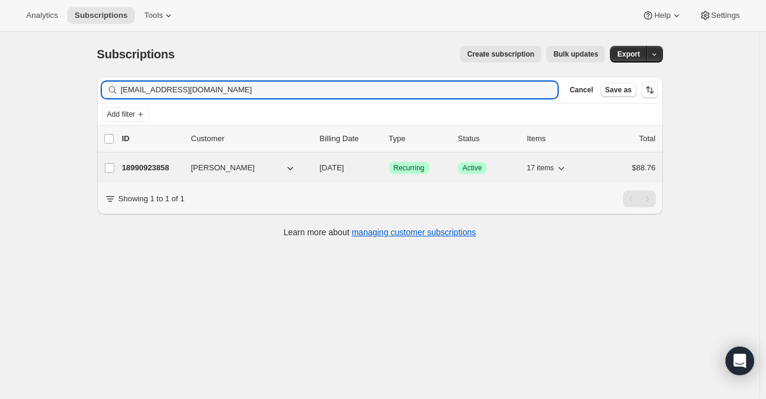
type input "[EMAIL_ADDRESS][DOMAIN_NAME]"
click at [186, 173] on div "18990923858 [PERSON_NAME] [DATE] Success Recurring Success Active 17 items $88.…" at bounding box center [388, 168] width 533 height 17
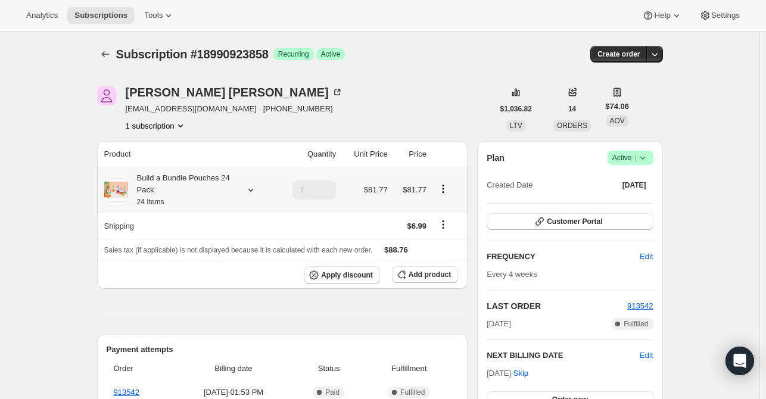
click at [250, 184] on icon at bounding box center [251, 190] width 12 height 12
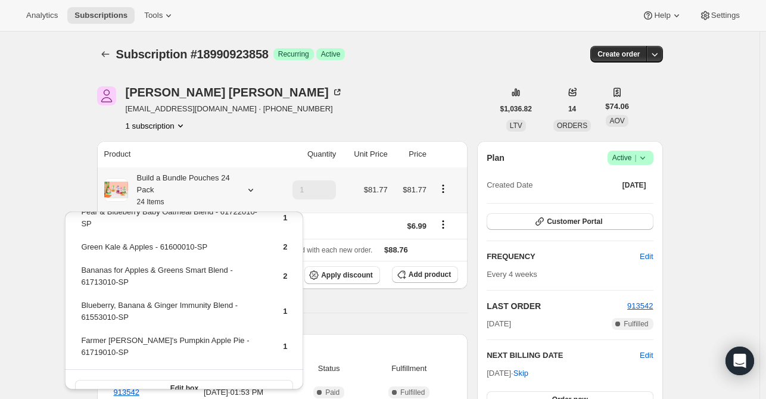
scroll to position [360, 0]
drag, startPoint x: 226, startPoint y: 336, endPoint x: 81, endPoint y: 339, distance: 145.3
click at [81, 339] on td "Farmer [PERSON_NAME]'s Pumpkin Apple Pie - 61719010-SP" at bounding box center [171, 350] width 182 height 34
copy td "Farmer [PERSON_NAME]'s Pumpkin Apple Pie - 61719010-SP"
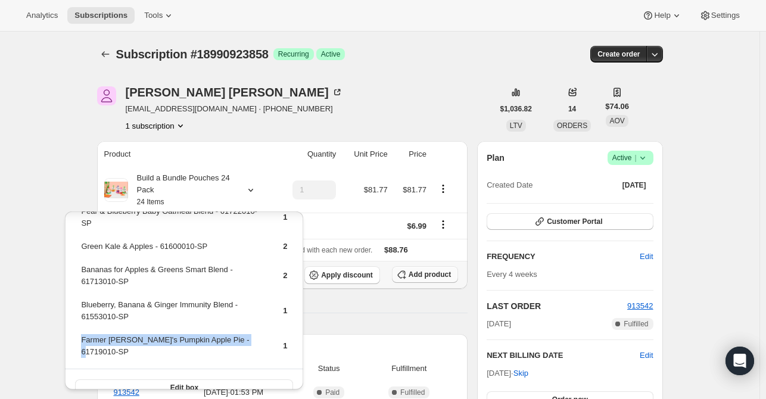
click at [415, 279] on span "Add product" at bounding box center [429, 275] width 42 height 10
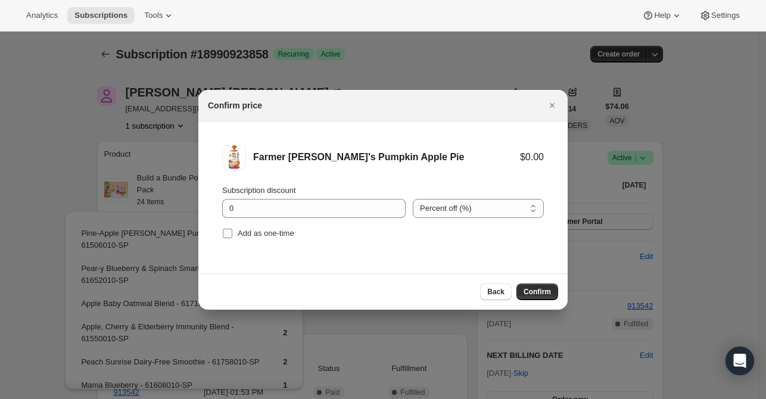
click at [268, 234] on span "Add as one-time" at bounding box center [266, 233] width 57 height 9
click at [232, 234] on input "Add as one-time" at bounding box center [228, 234] width 10 height 10
checkbox input "true"
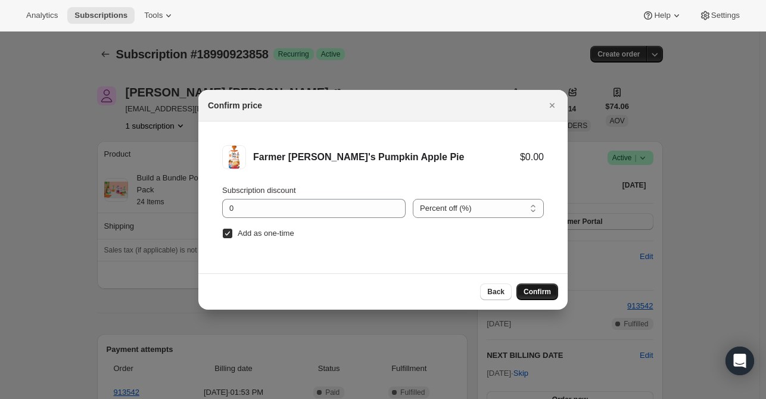
click at [541, 291] on span "Confirm" at bounding box center [536, 292] width 27 height 10
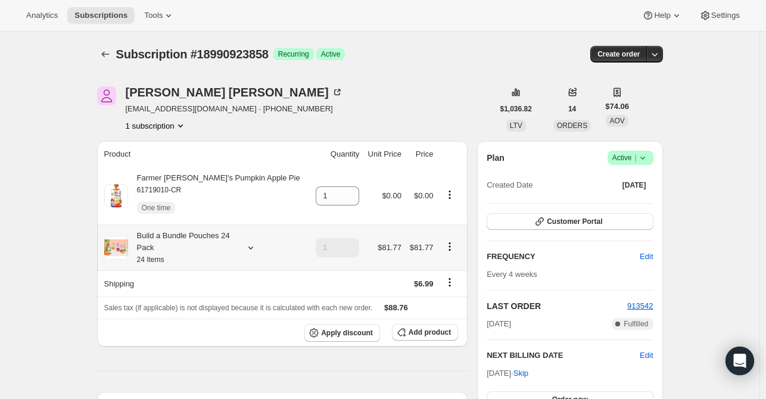
click at [252, 251] on icon at bounding box center [251, 248] width 12 height 12
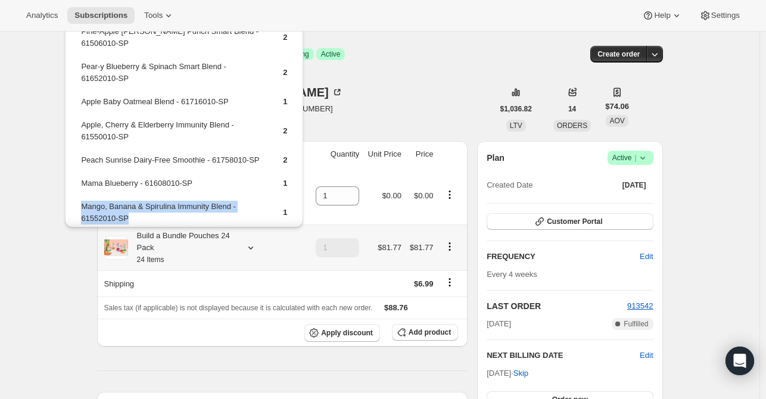
drag, startPoint x: 126, startPoint y: 217, endPoint x: 81, endPoint y: 209, distance: 45.9
click at [81, 209] on td "Mango, Banana & Spirulina Immunity Blend - 61552010-SP" at bounding box center [171, 217] width 182 height 34
copy td "Mango, Banana & Spirulina Immunity Blend - 61552010-SP"
click at [439, 330] on span "Add product" at bounding box center [429, 332] width 42 height 10
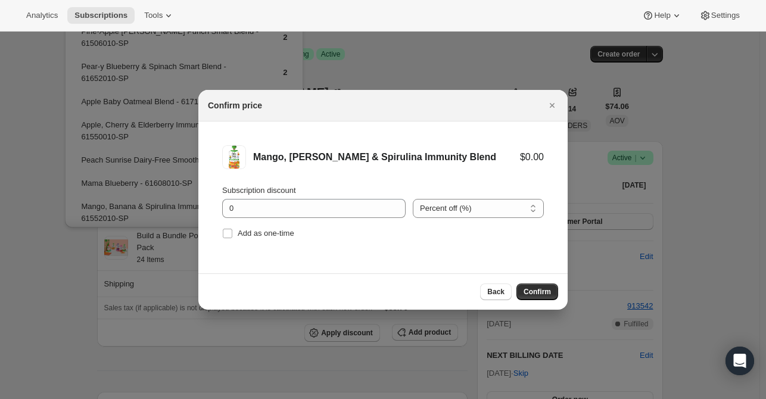
drag, startPoint x: 277, startPoint y: 234, endPoint x: 428, endPoint y: 238, distance: 150.7
click at [277, 233] on span "Add as one-time" at bounding box center [266, 233] width 57 height 9
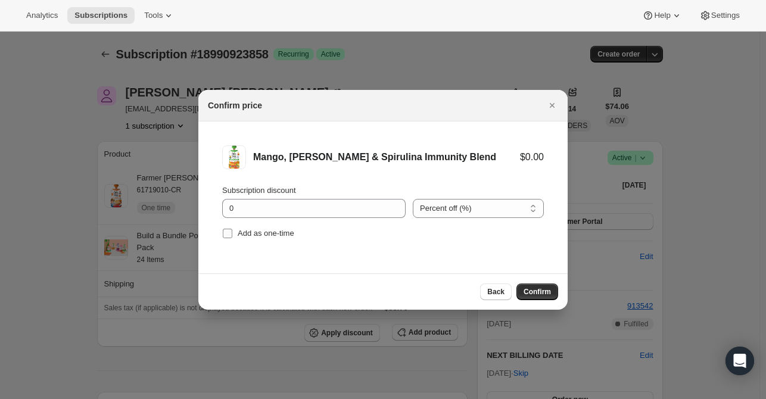
click at [257, 233] on span "Add as one-time" at bounding box center [266, 233] width 57 height 9
click at [232, 233] on input "Add as one-time" at bounding box center [228, 234] width 10 height 10
checkbox input "true"
click at [534, 289] on span "Confirm" at bounding box center [536, 292] width 27 height 10
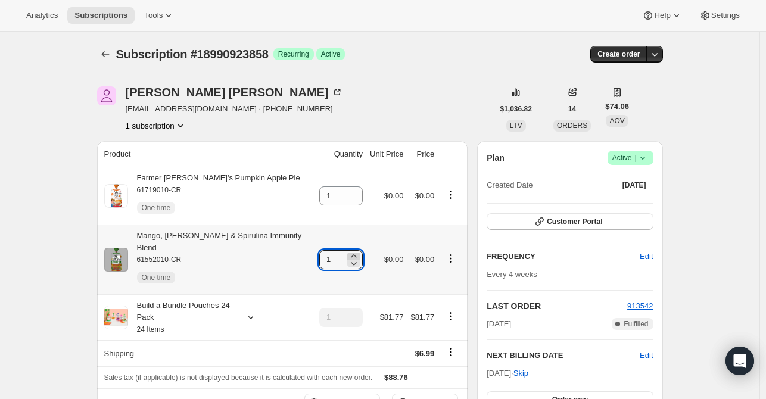
click at [348, 250] on icon at bounding box center [354, 256] width 12 height 12
type input "2"
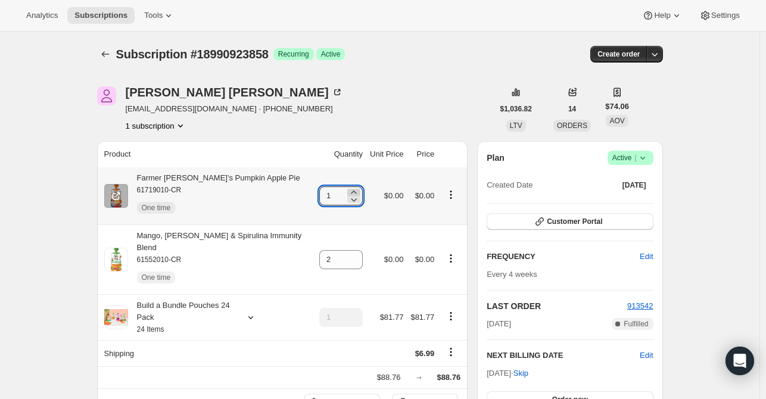
click at [351, 189] on icon at bounding box center [354, 192] width 12 height 12
type input "2"
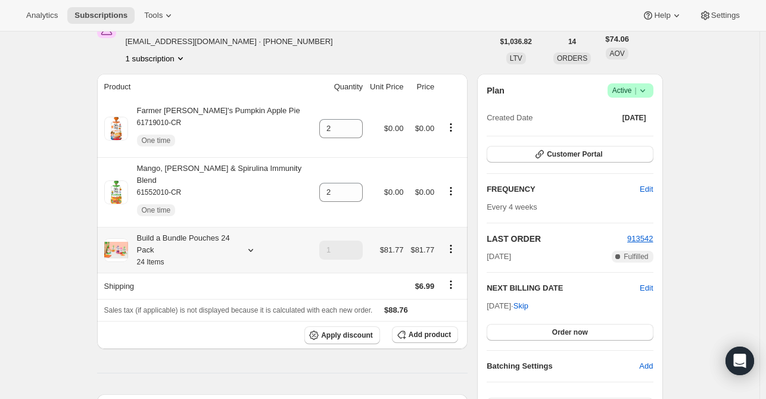
scroll to position [119, 0]
